Goal: Information Seeking & Learning: Learn about a topic

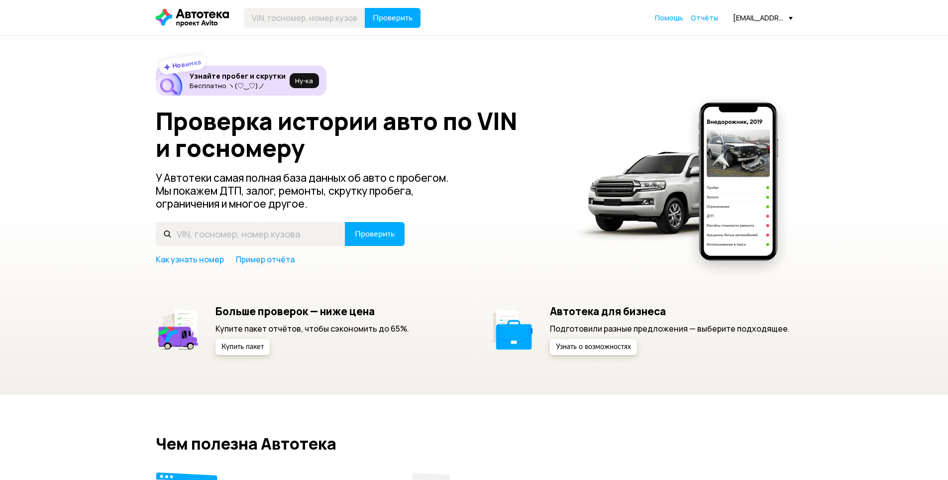
click at [691, 18] on div "Помощь Отчёты" at bounding box center [686, 18] width 63 height 10
click at [697, 19] on span "Отчёты" at bounding box center [704, 17] width 27 height 9
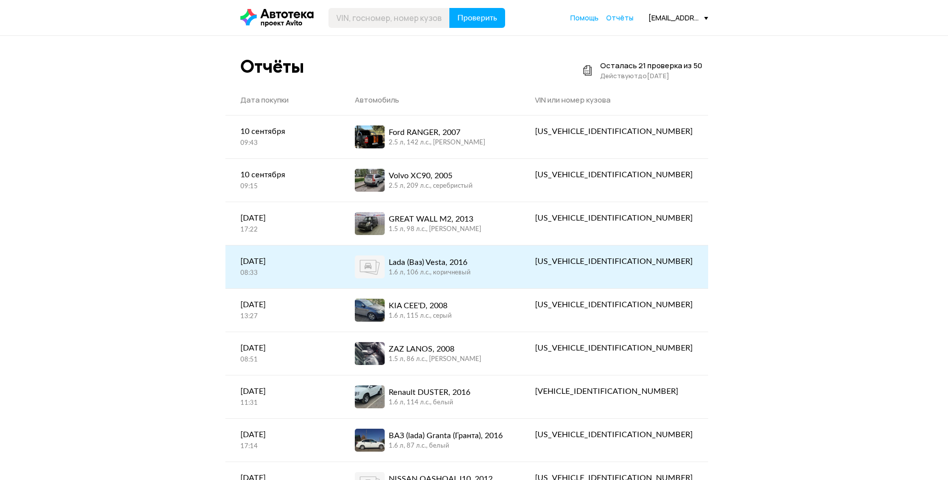
click at [506, 277] on div "Lada (Ваз) Vesta, 2016 1.6 л, 106 л.c., коричневый" at bounding box center [430, 266] width 151 height 23
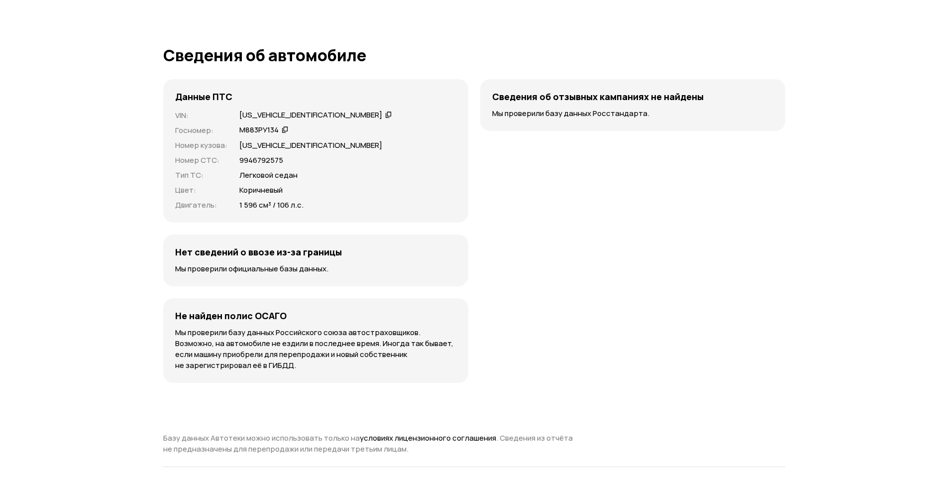
scroll to position [2787, 0]
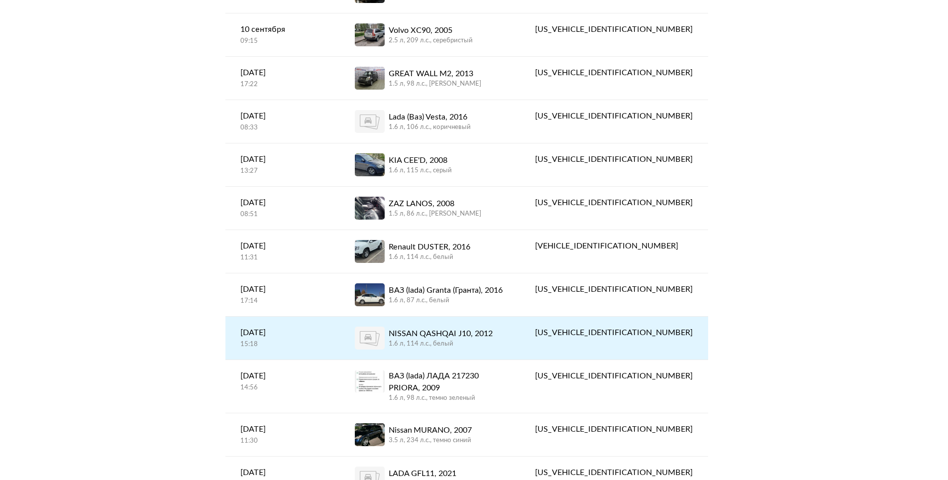
scroll to position [149, 0]
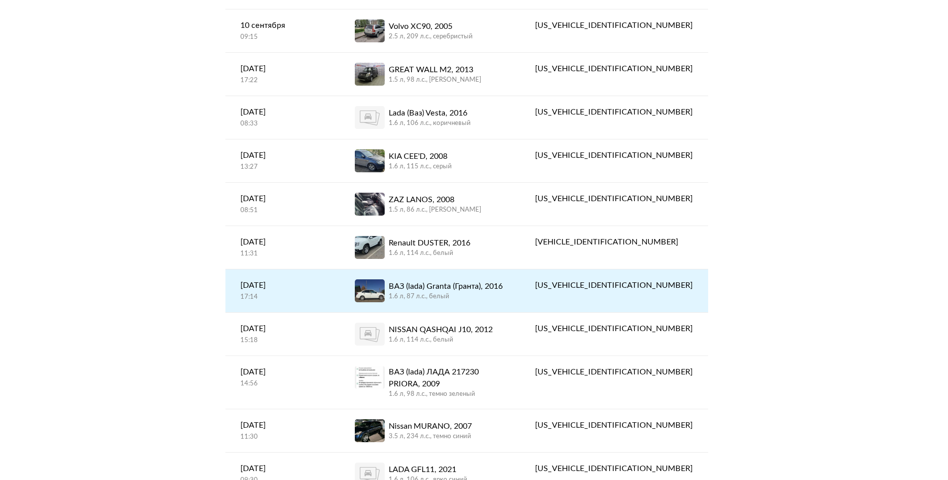
click at [503, 292] on div "ВАЗ (lada) Granta (Гранта), 2016" at bounding box center [446, 286] width 114 height 12
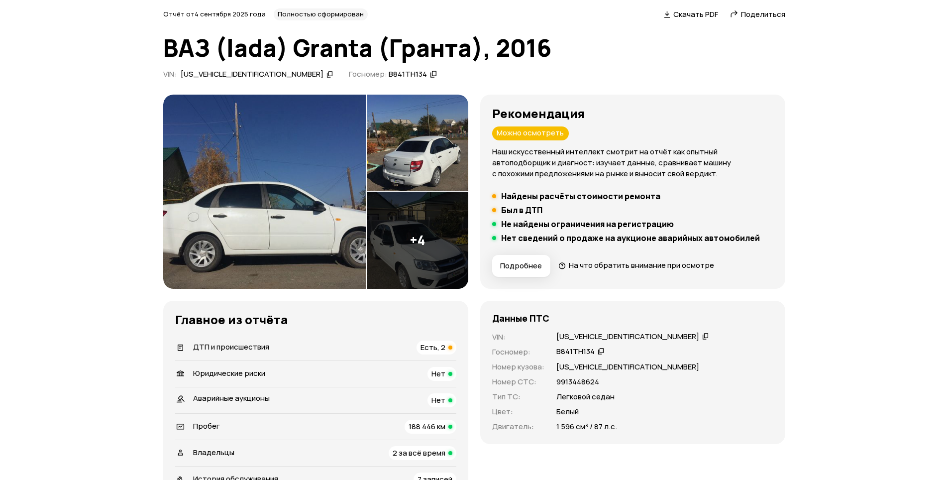
scroll to position [100, 0]
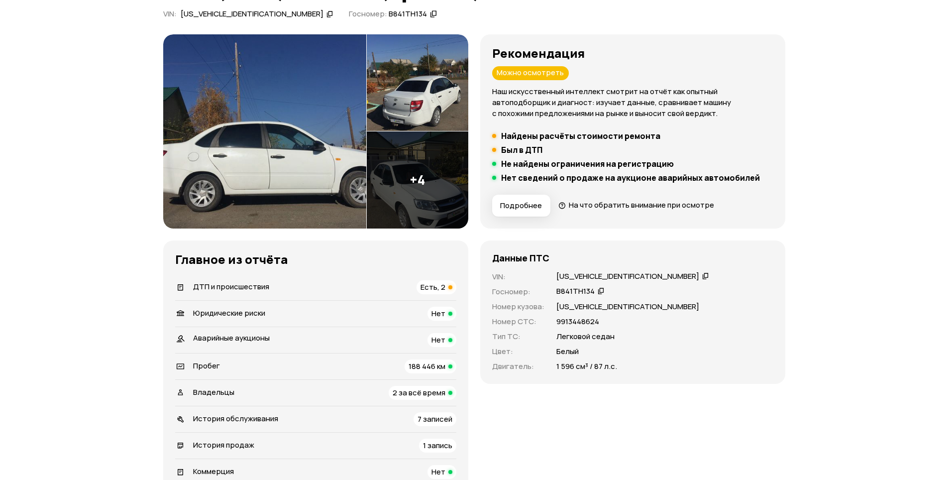
click at [429, 291] on span "Есть, 2" at bounding box center [432, 287] width 25 height 10
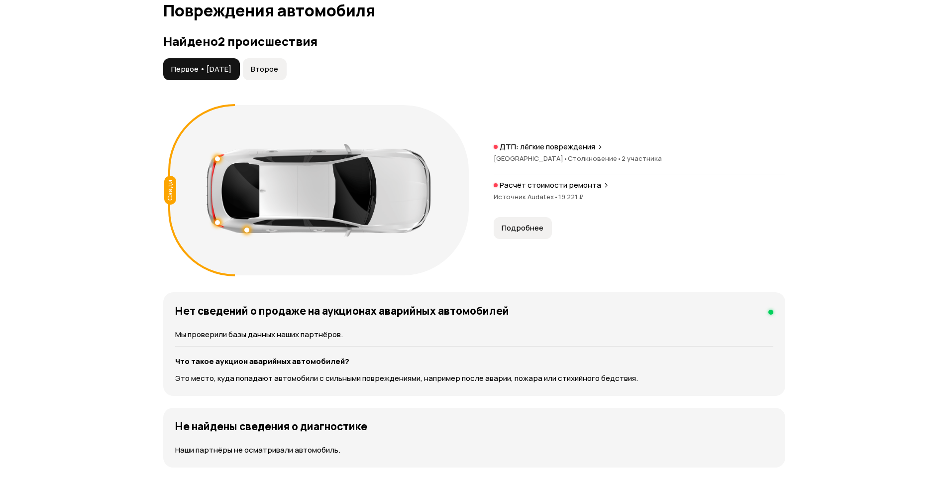
scroll to position [1031, 0]
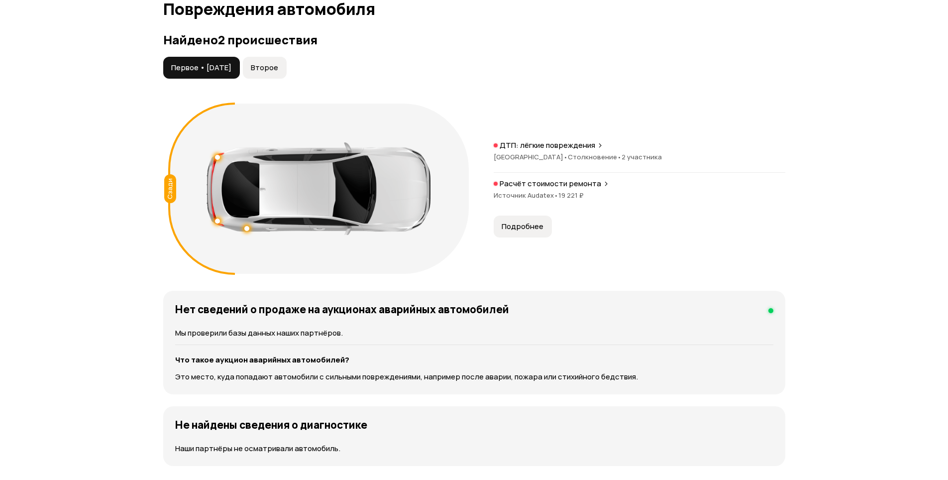
click at [278, 66] on span "Второе" at bounding box center [264, 68] width 27 height 10
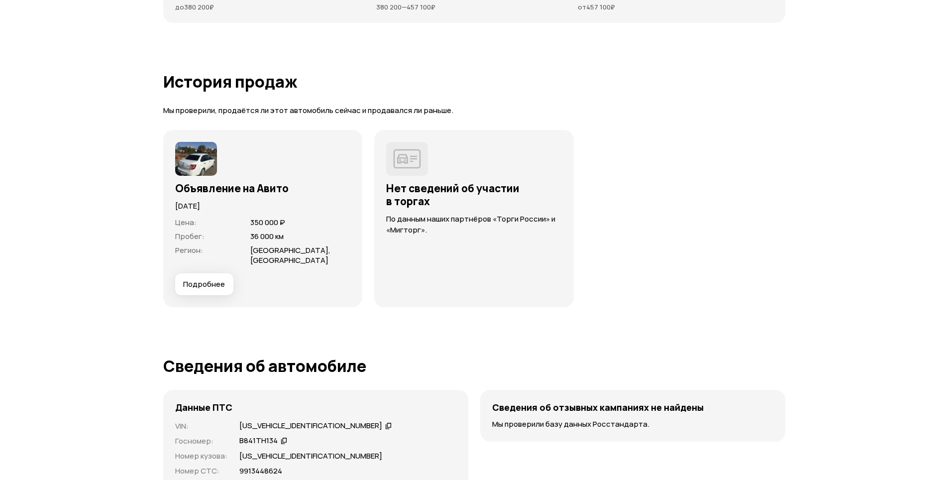
scroll to position [2747, 0]
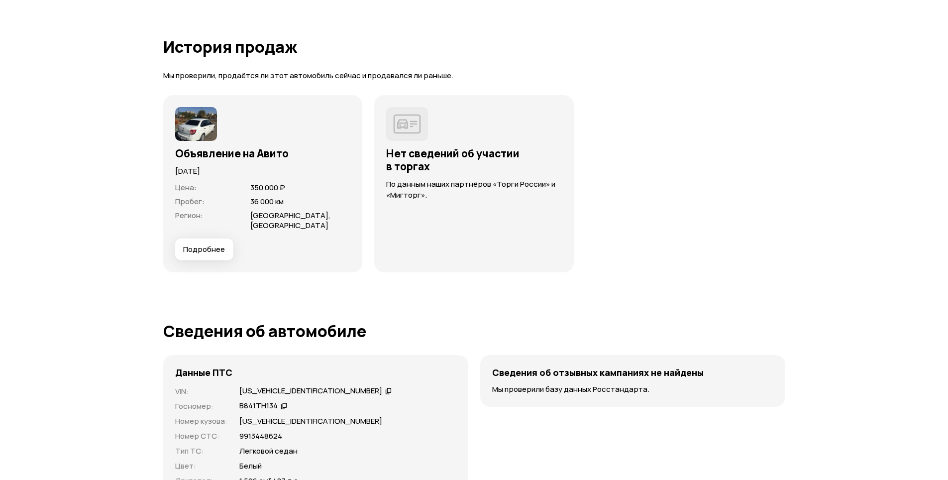
click at [215, 247] on span "Подробнее" at bounding box center [204, 249] width 42 height 10
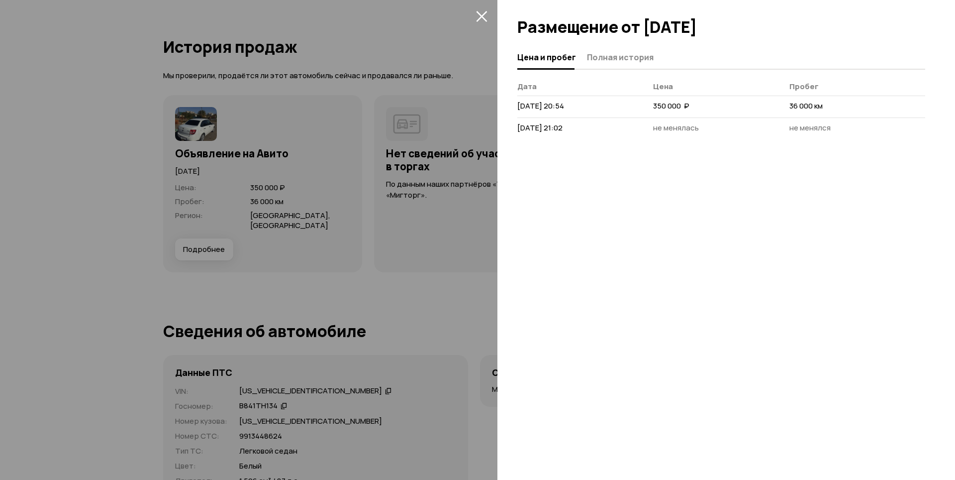
click at [484, 14] on icon "закрыть" at bounding box center [481, 16] width 11 height 11
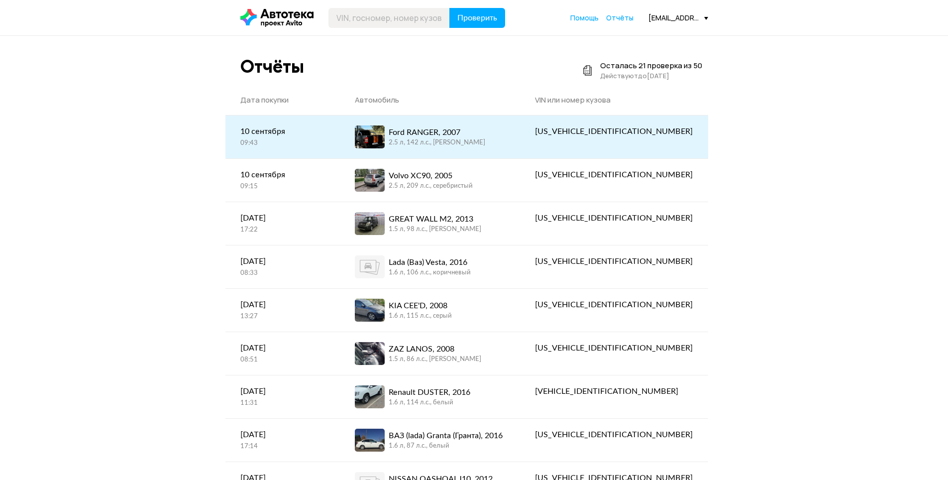
click at [506, 141] on div "Ford RANGER, 2007 2.5 л, 142 л.c., [PERSON_NAME]" at bounding box center [430, 136] width 151 height 23
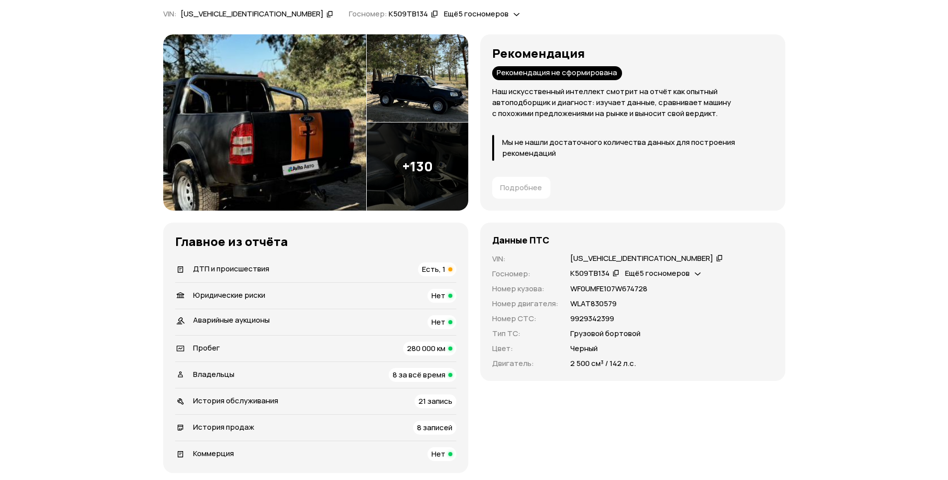
scroll to position [199, 0]
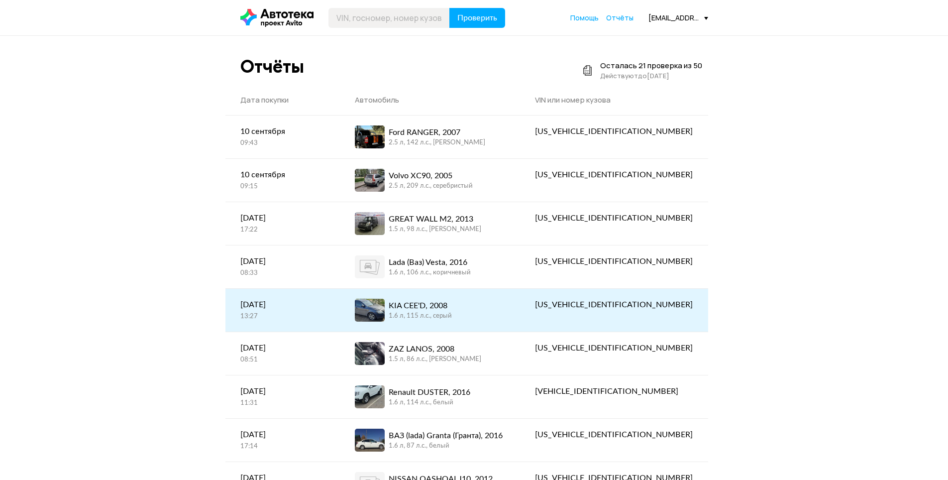
click at [418, 315] on div "1.6 л, 115 л.c., серый" at bounding box center [420, 316] width 63 height 9
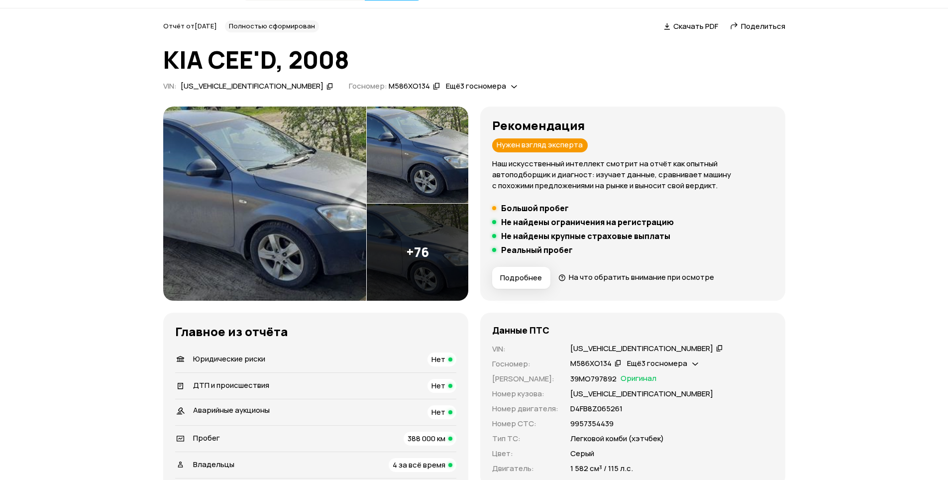
scroll to position [50, 0]
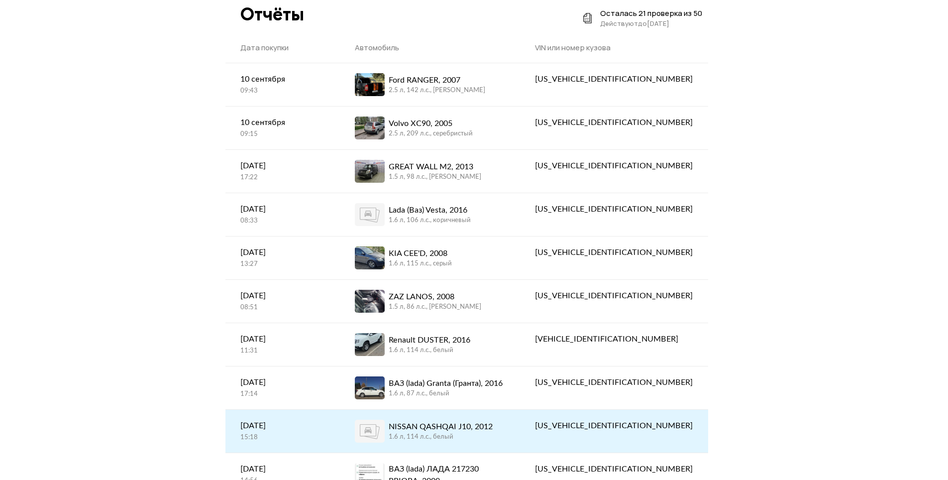
scroll to position [100, 0]
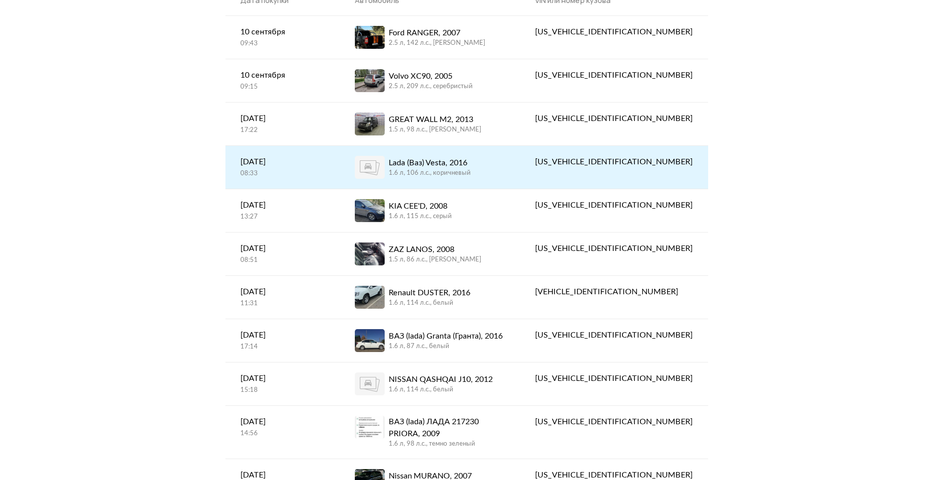
click at [515, 186] on link "Lada (Ваз) Vesta, 2016 1.6 л, 106 л.c., коричневый" at bounding box center [430, 167] width 181 height 43
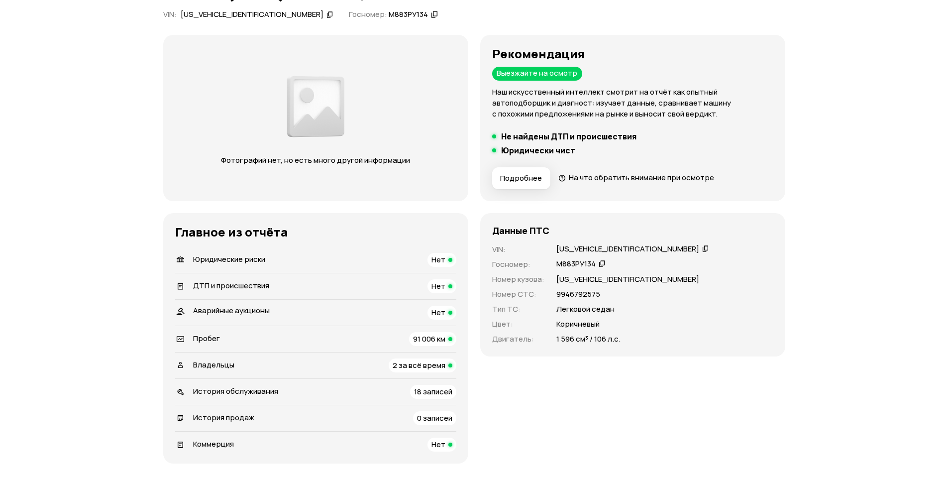
scroll to position [100, 0]
